Goal: Task Accomplishment & Management: Use online tool/utility

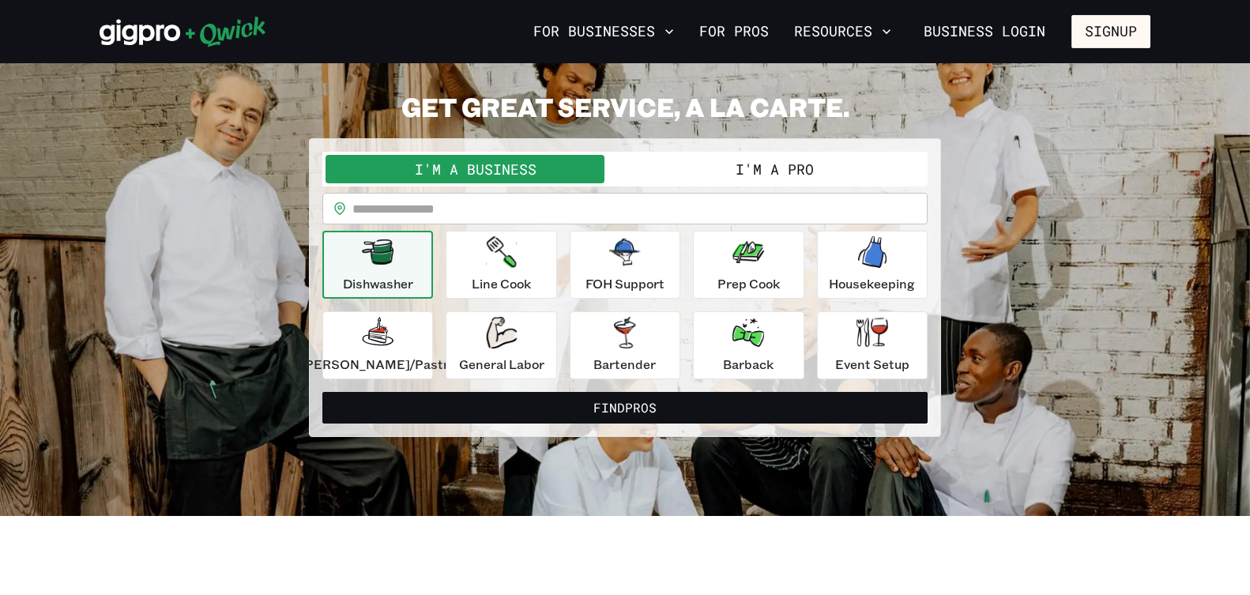
scroll to position [53, 0]
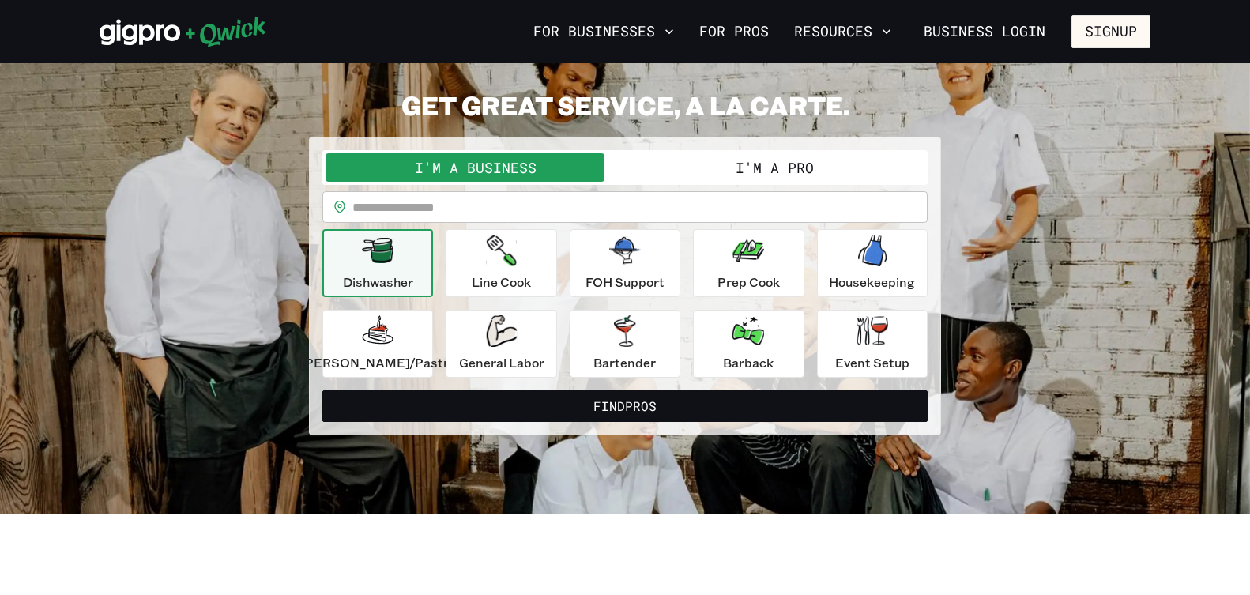
click at [588, 212] on input "text" at bounding box center [639, 207] width 575 height 32
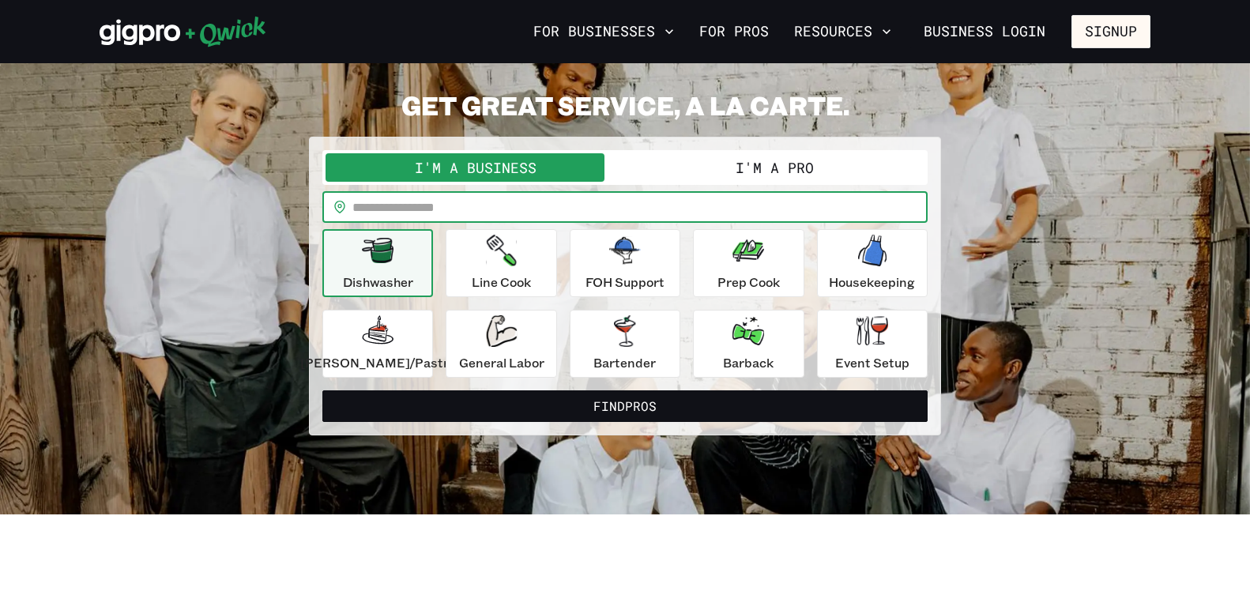
type input "*****"
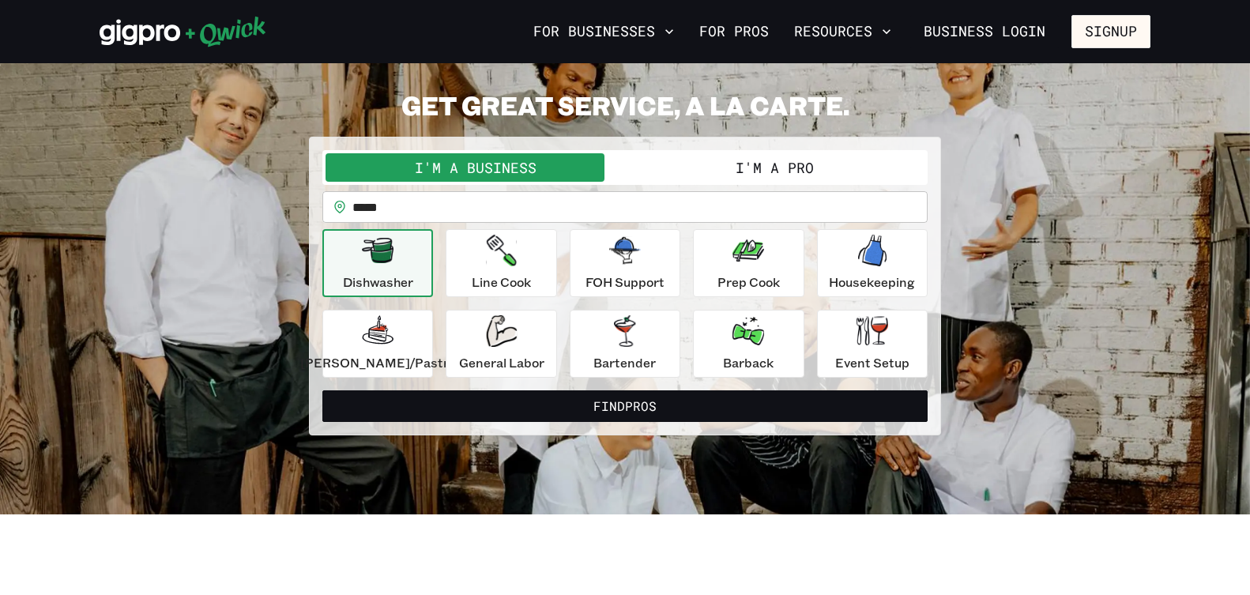
click at [413, 279] on p "Dishwasher" at bounding box center [378, 282] width 70 height 19
click at [634, 273] on p "FOH Support" at bounding box center [624, 282] width 79 height 19
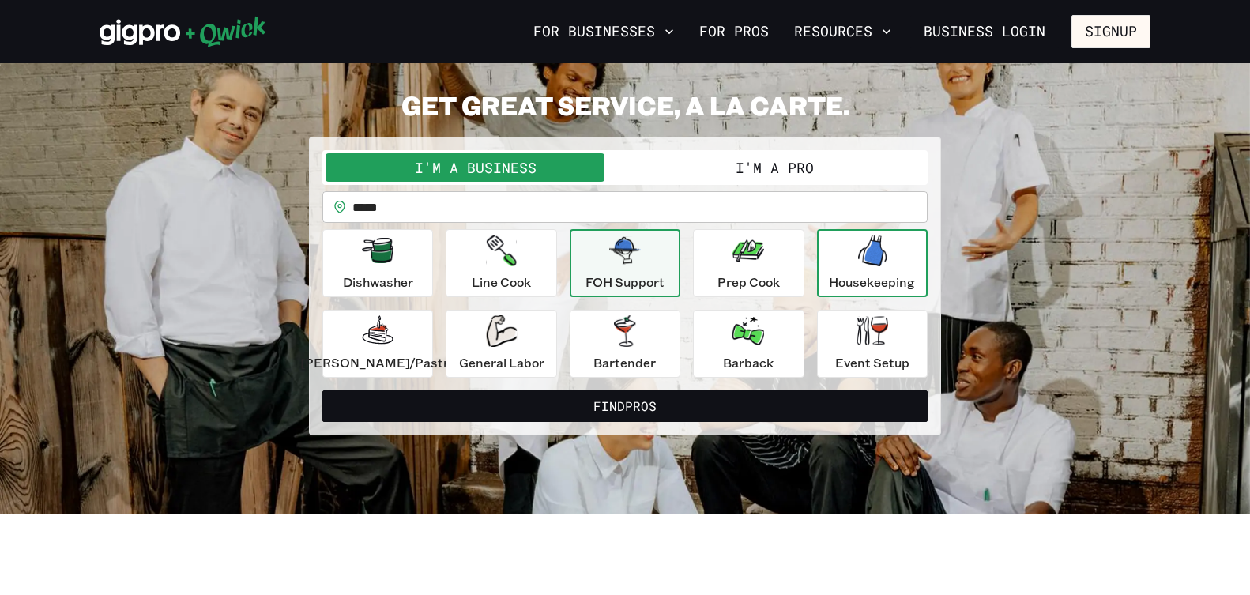
click at [834, 284] on p "Housekeeping" at bounding box center [872, 282] width 86 height 19
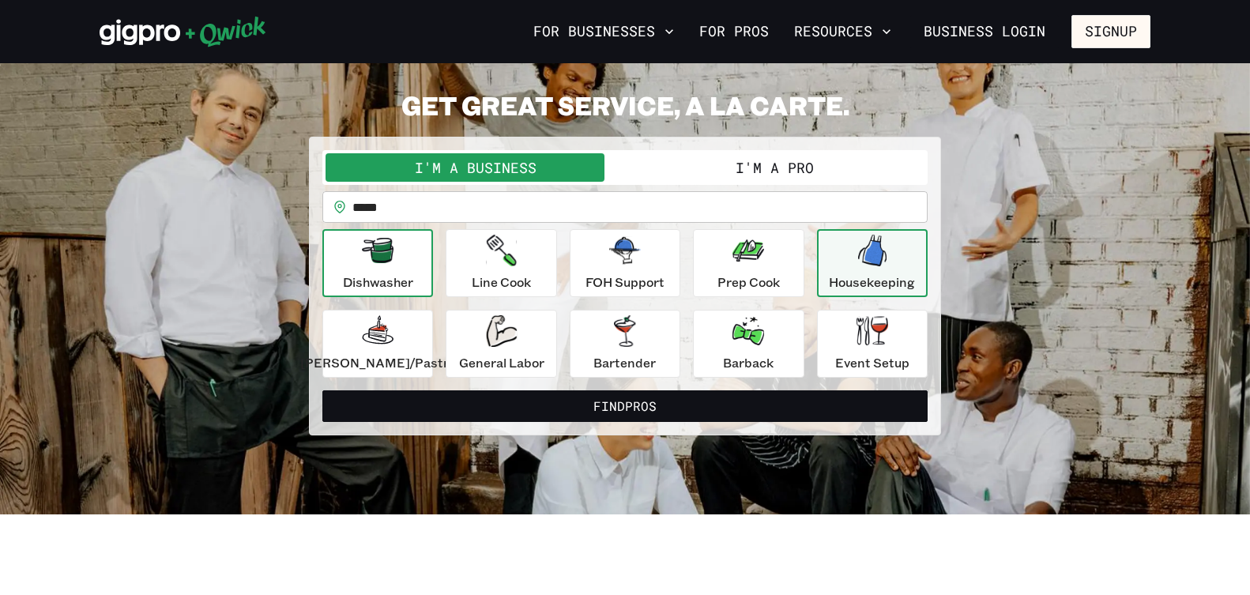
click at [413, 268] on div "Dishwasher" at bounding box center [378, 263] width 70 height 57
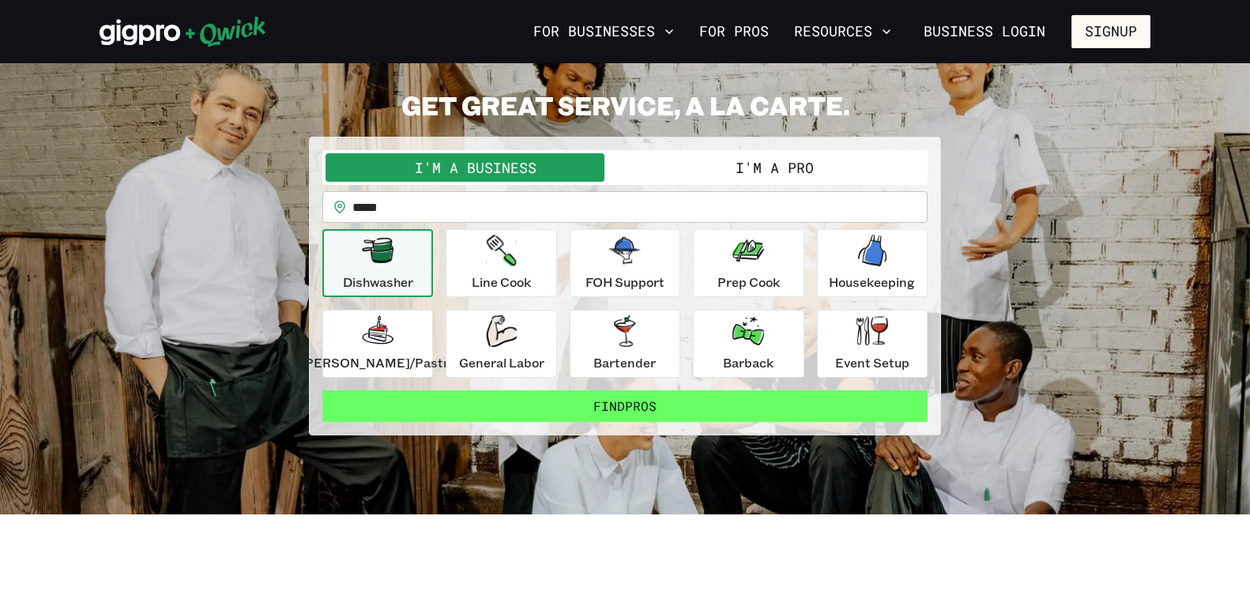
scroll to position [51, 0]
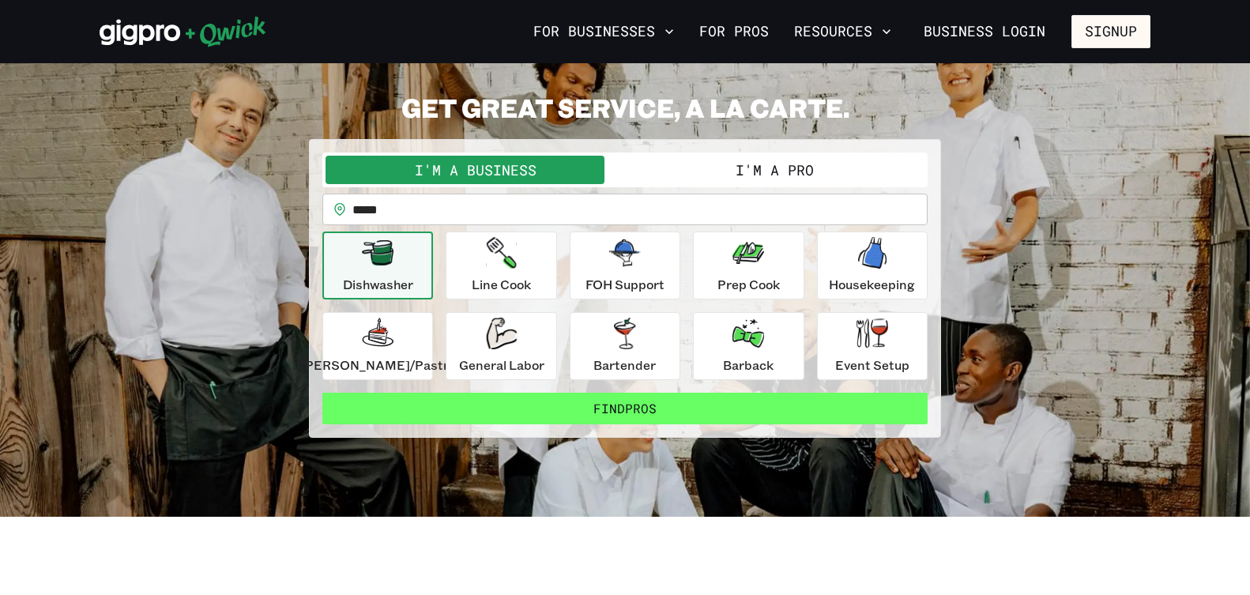
click at [679, 411] on button "Find Pros" at bounding box center [624, 409] width 605 height 32
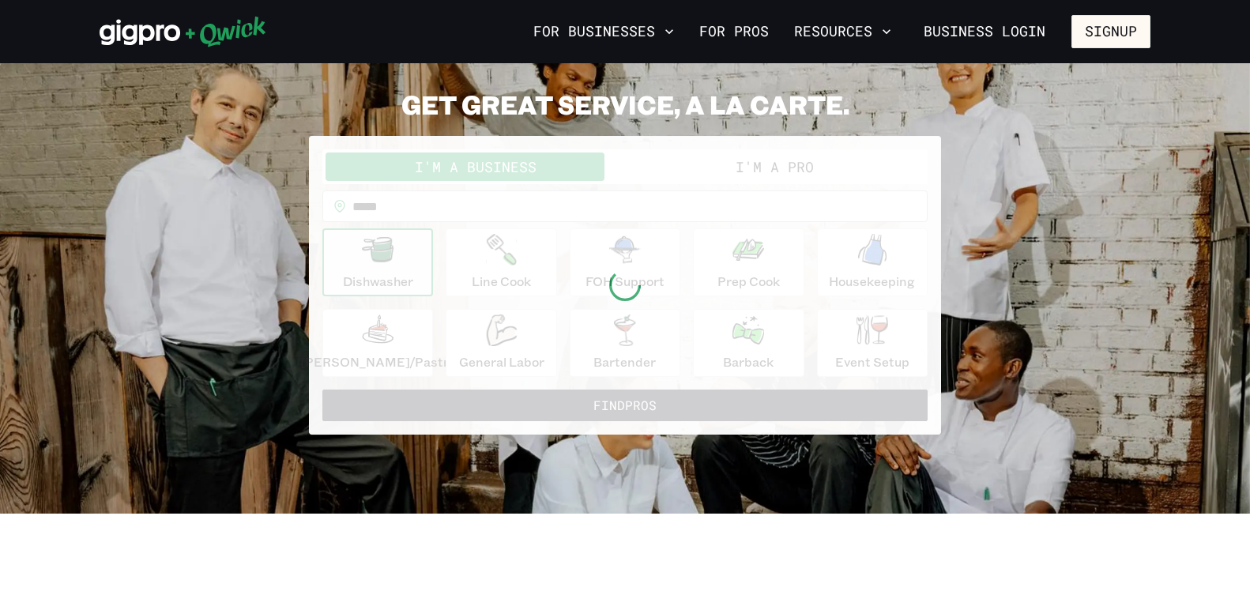
scroll to position [50, 0]
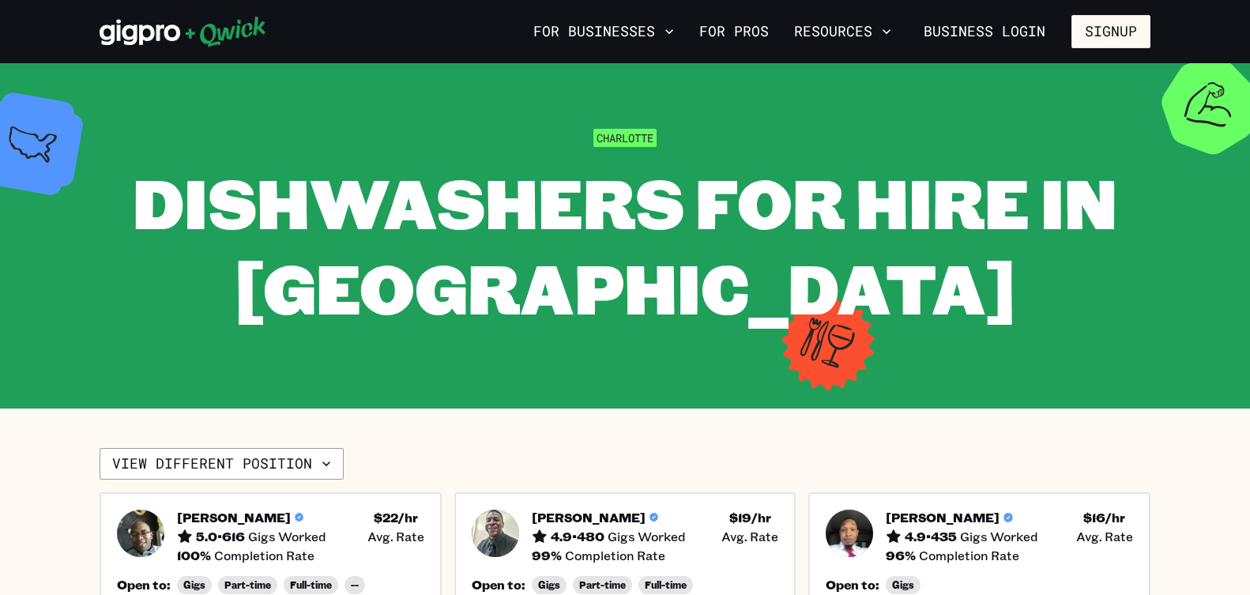
scroll to position [17, 0]
